Goal: Obtain resource: Obtain resource

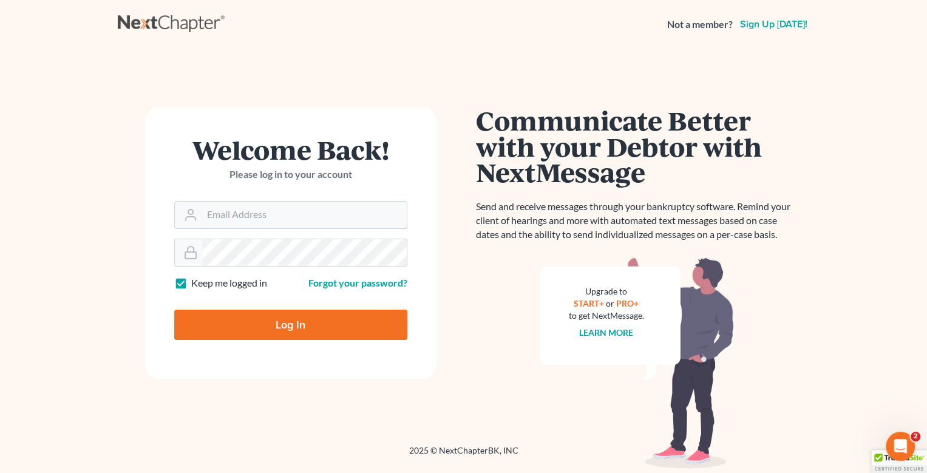
type input "[EMAIL_ADDRESS][DOMAIN_NAME]"
click at [285, 329] on input "Log In" at bounding box center [290, 325] width 233 height 30
type input "Thinking..."
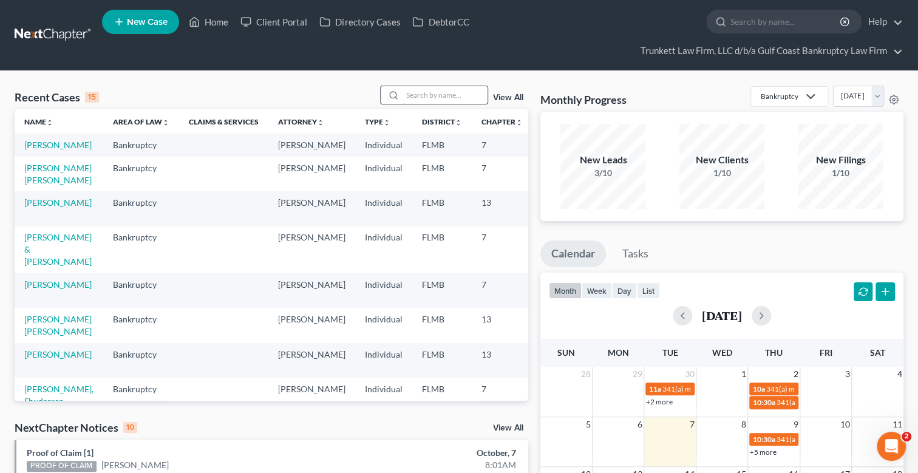
click at [420, 95] on input "search" at bounding box center [445, 95] width 85 height 18
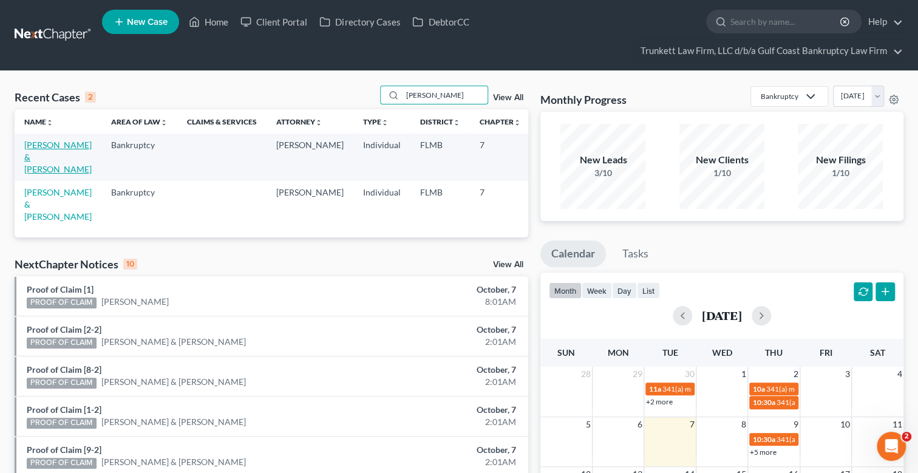
type input "[PERSON_NAME]"
click at [39, 152] on link "[PERSON_NAME] & [PERSON_NAME]" at bounding box center [57, 157] width 67 height 35
select select "1"
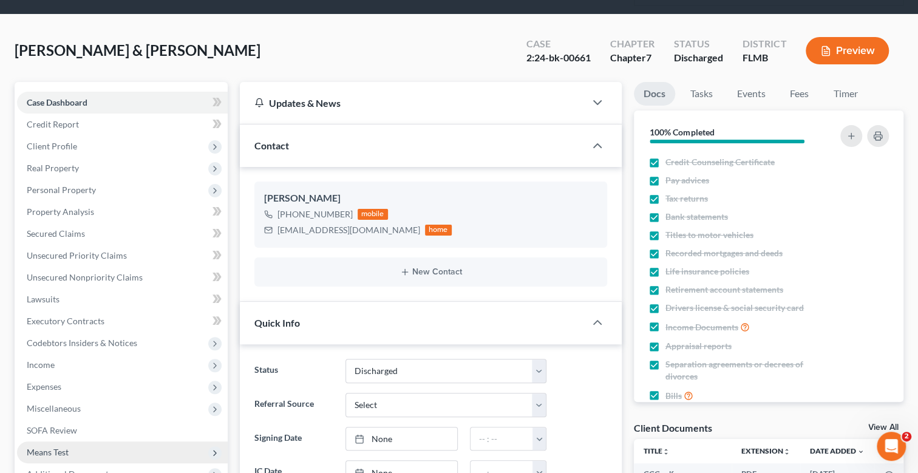
scroll to position [182, 0]
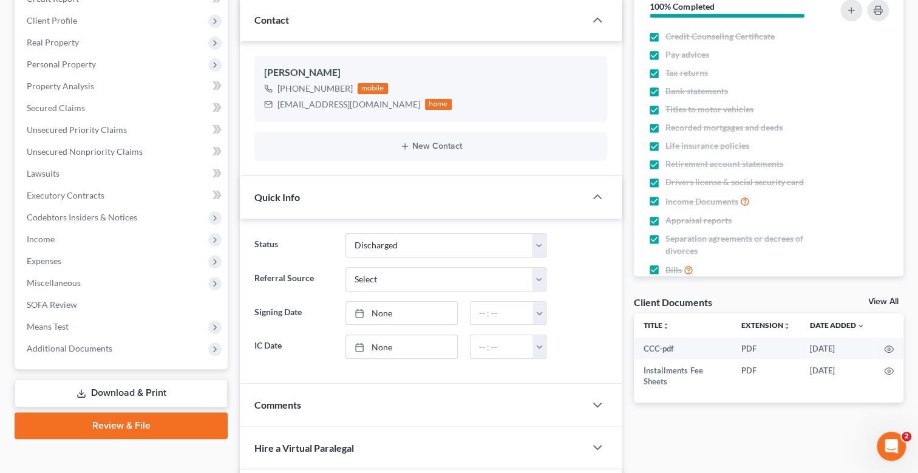
click at [119, 389] on link "Download & Print" at bounding box center [121, 393] width 213 height 29
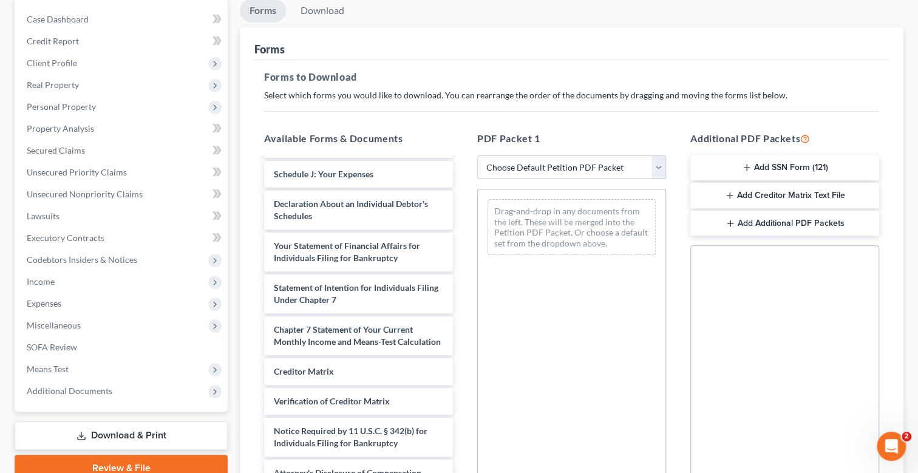
scroll to position [297, 0]
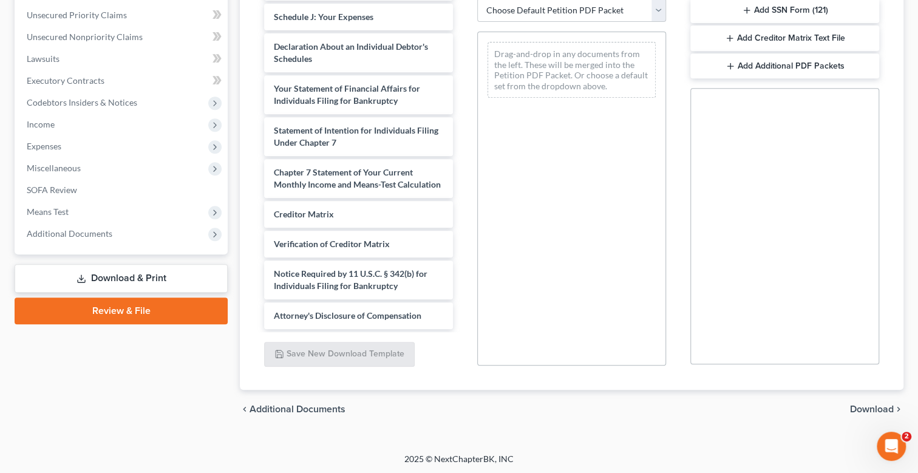
click at [111, 279] on link "Download & Print" at bounding box center [121, 278] width 213 height 29
click at [82, 233] on span "Additional Documents" at bounding box center [70, 233] width 86 height 10
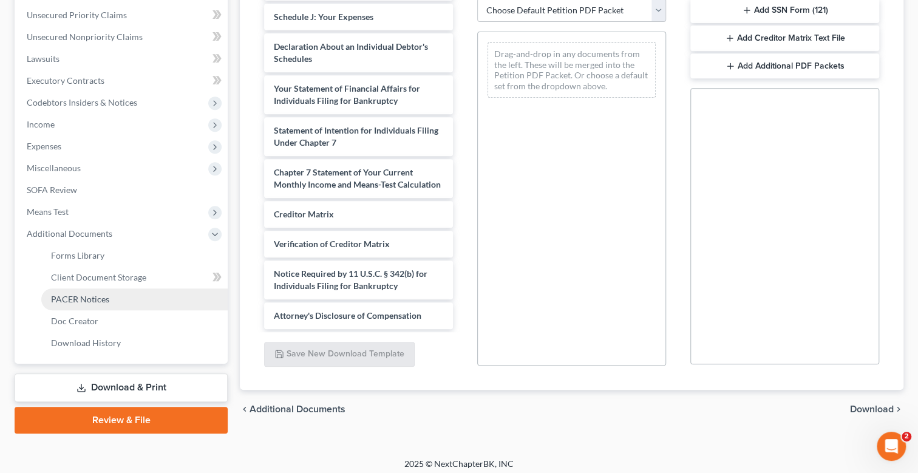
click at [79, 296] on span "PACER Notices" at bounding box center [80, 299] width 58 height 10
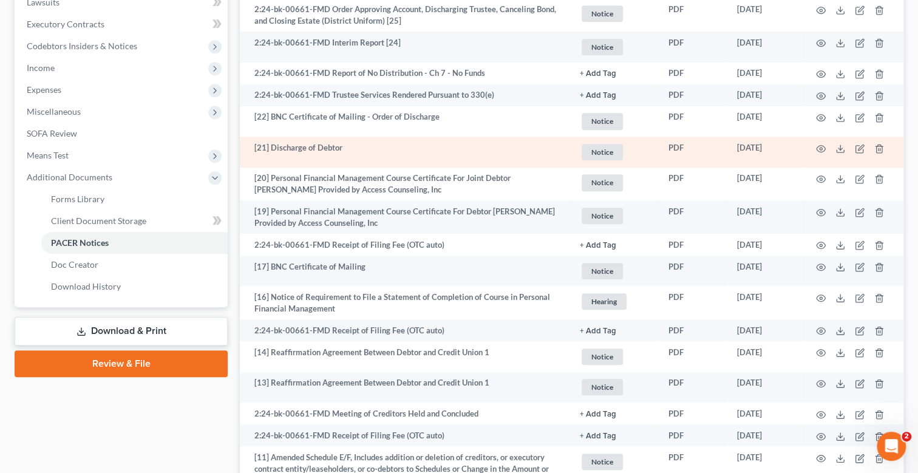
scroll to position [364, 0]
